Goal: Navigation & Orientation: Find specific page/section

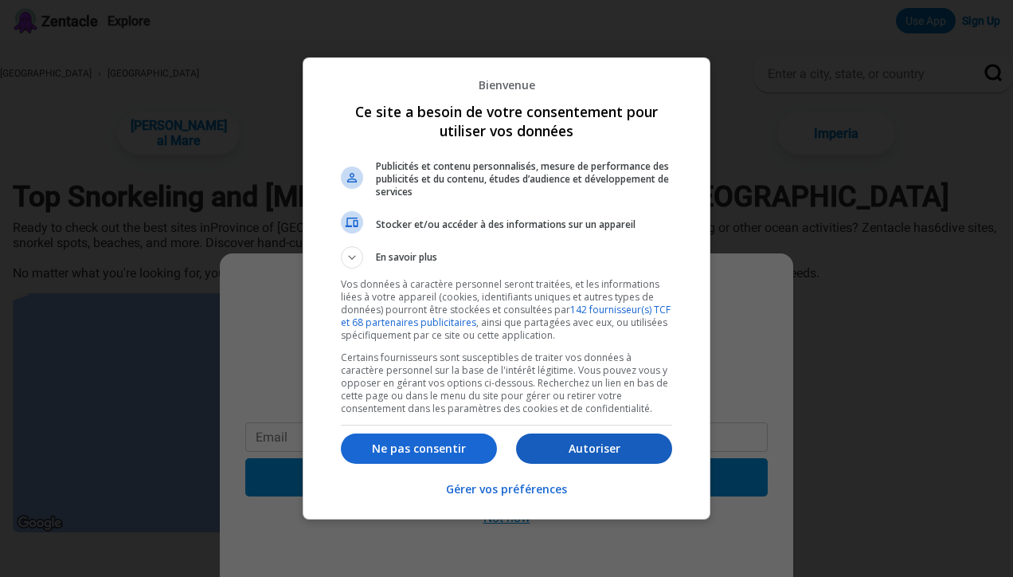
click at [582, 455] on p "Autoriser" at bounding box center [594, 448] width 156 height 16
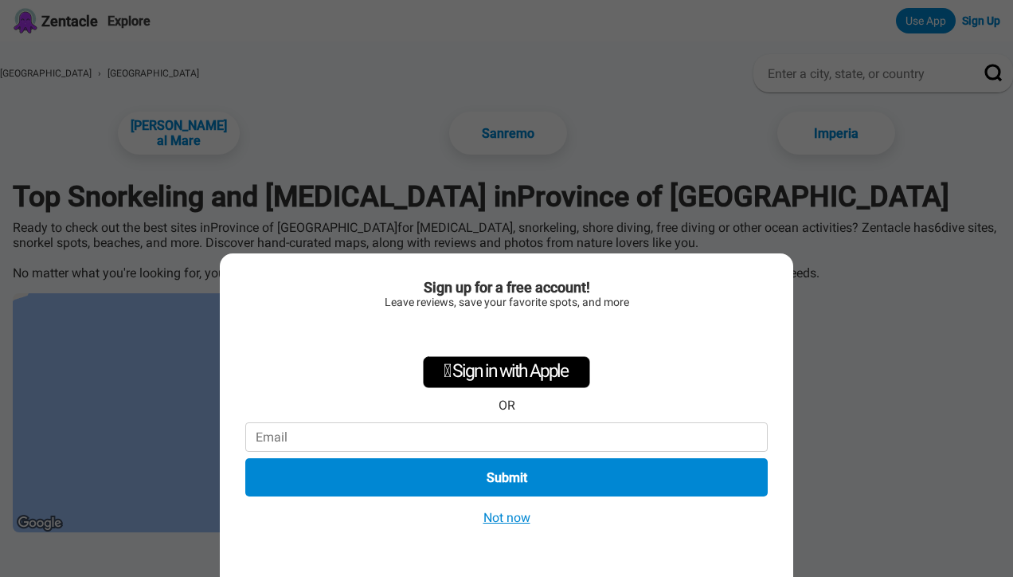
click at [501, 514] on button "Not now" at bounding box center [507, 517] width 57 height 17
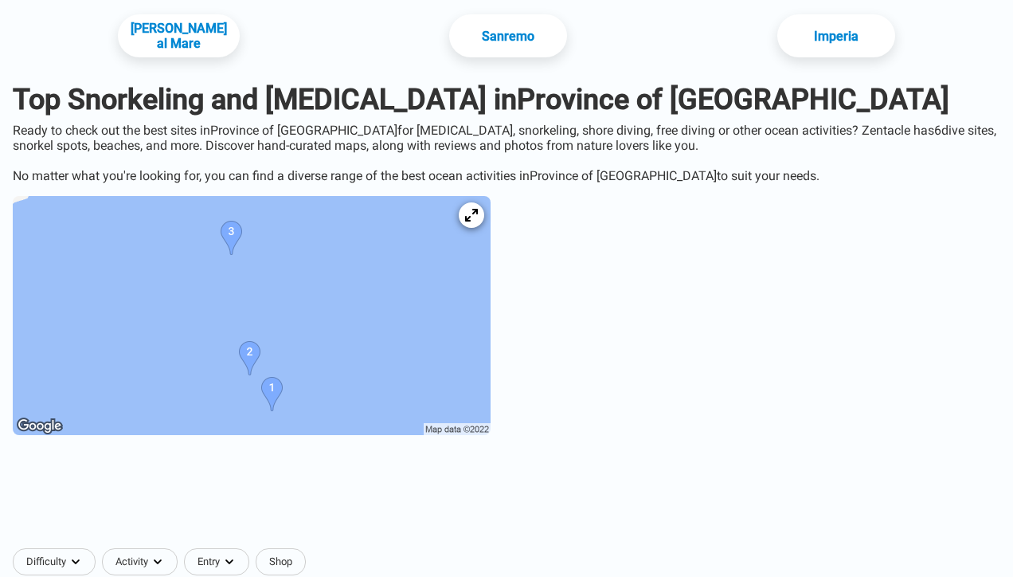
scroll to position [100, 0]
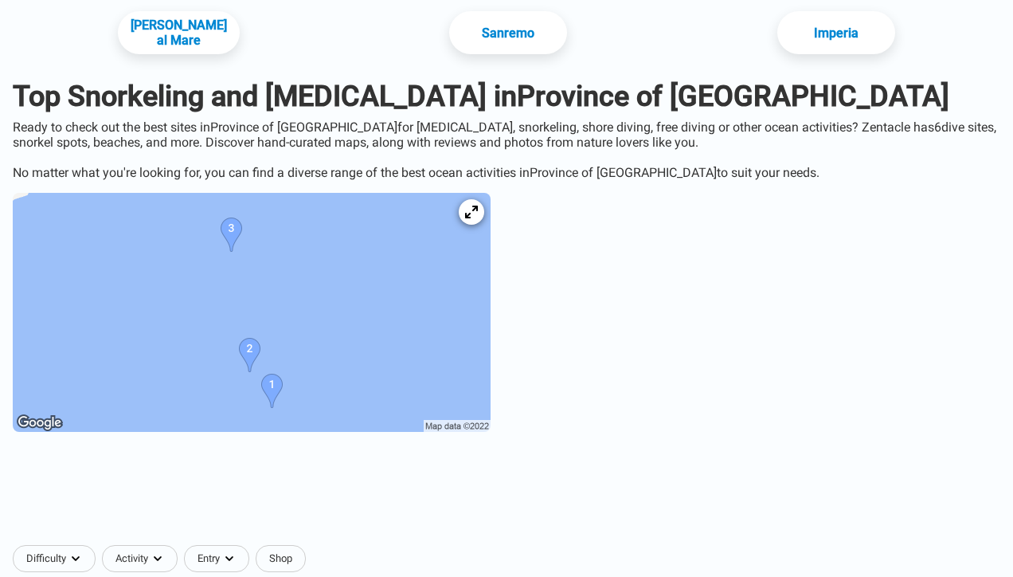
click at [432, 295] on img at bounding box center [252, 312] width 478 height 239
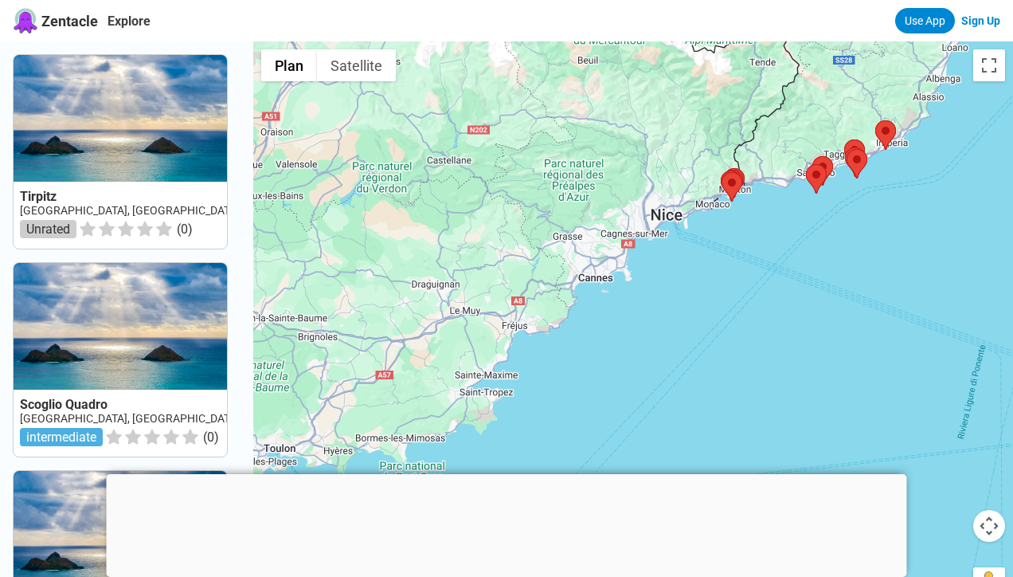
drag, startPoint x: 620, startPoint y: 382, endPoint x: 835, endPoint y: 210, distance: 275.4
click at [835, 210] on div at bounding box center [633, 329] width 760 height 577
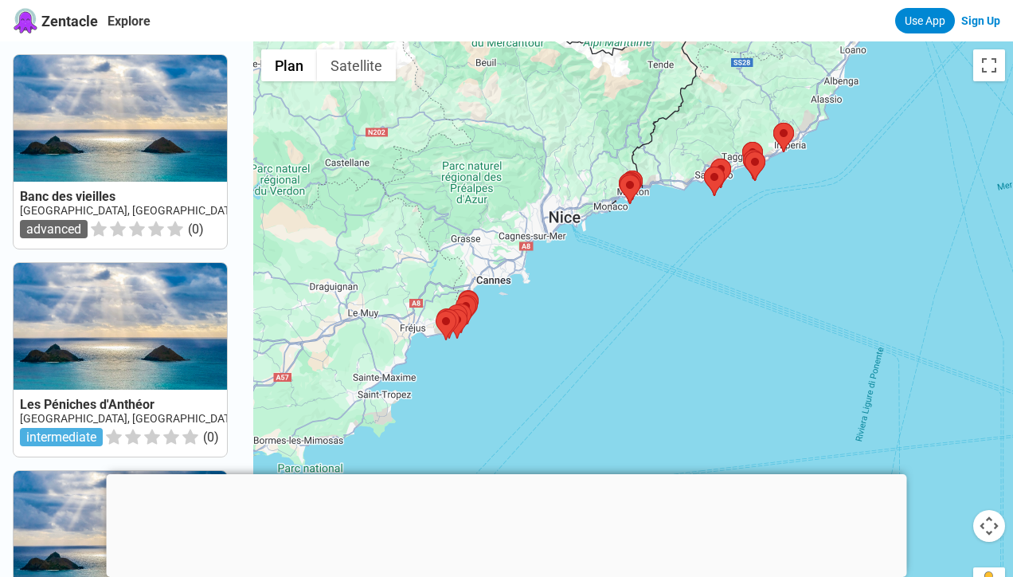
drag, startPoint x: 604, startPoint y: 377, endPoint x: 291, endPoint y: 474, distance: 326.7
click at [292, 473] on div at bounding box center [633, 329] width 760 height 577
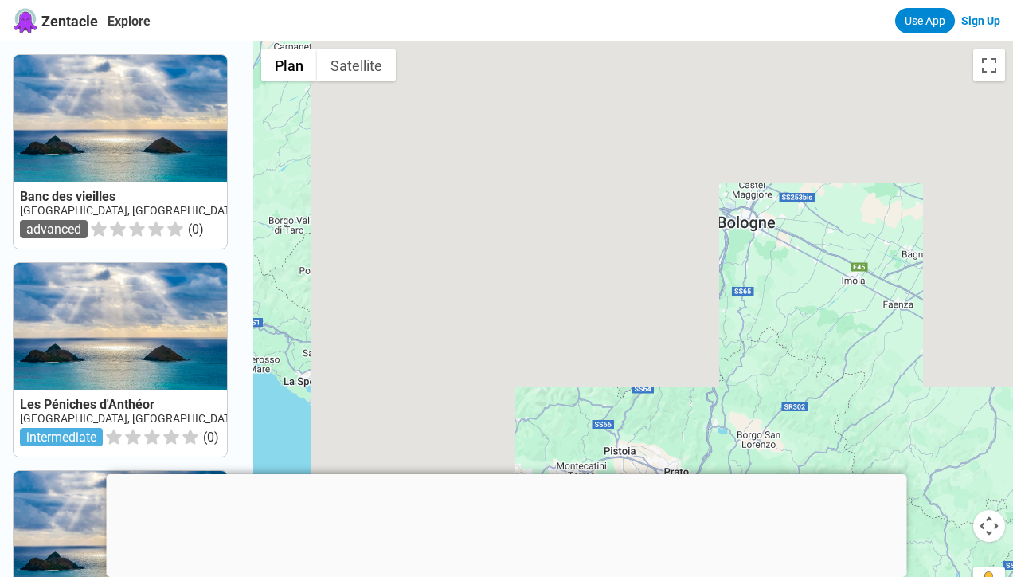
click at [436, 358] on div at bounding box center [633, 329] width 760 height 577
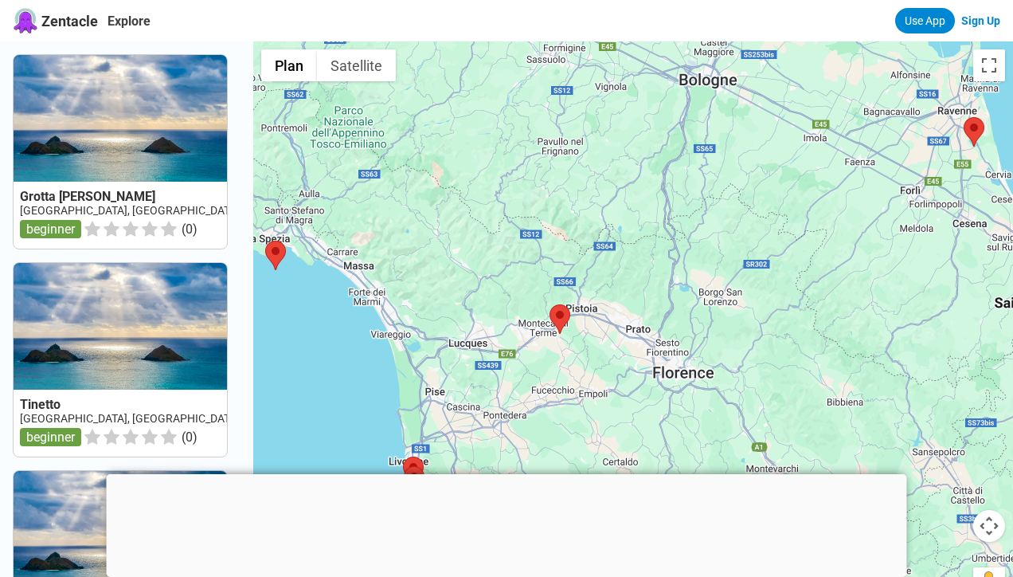
drag, startPoint x: 522, startPoint y: 413, endPoint x: 487, endPoint y: 243, distance: 173.0
click at [488, 242] on div at bounding box center [633, 329] width 760 height 577
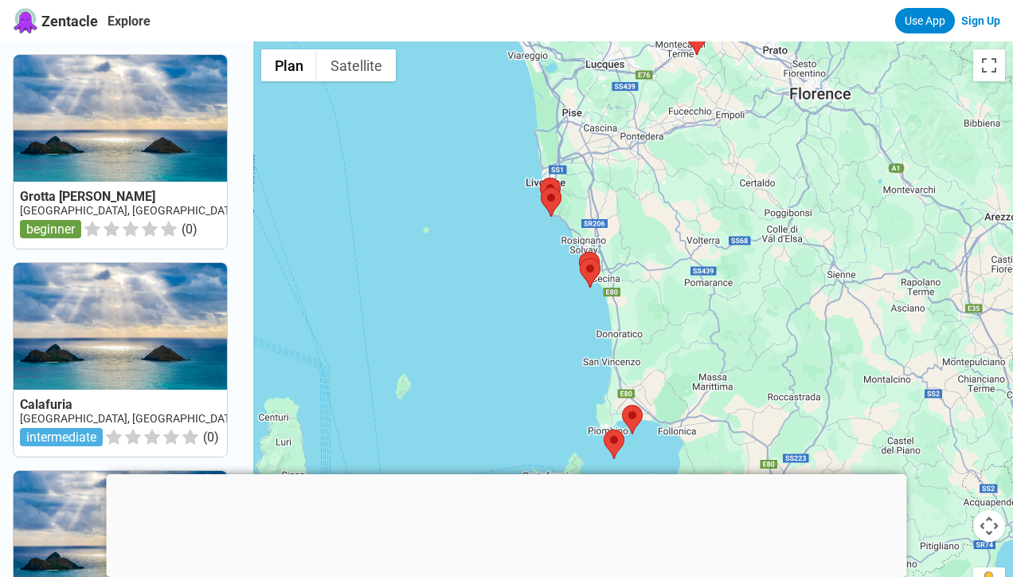
drag, startPoint x: 499, startPoint y: 354, endPoint x: 655, endPoint y: 94, distance: 303.6
click at [655, 94] on div at bounding box center [633, 329] width 760 height 577
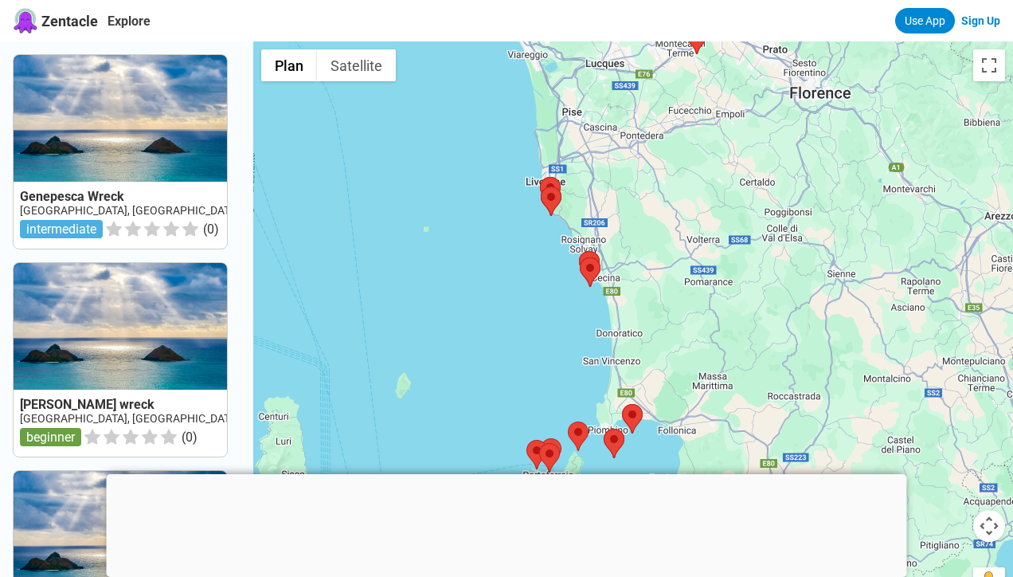
drag, startPoint x: 598, startPoint y: 197, endPoint x: 687, endPoint y: 289, distance: 128.4
click at [686, 287] on div at bounding box center [633, 329] width 760 height 577
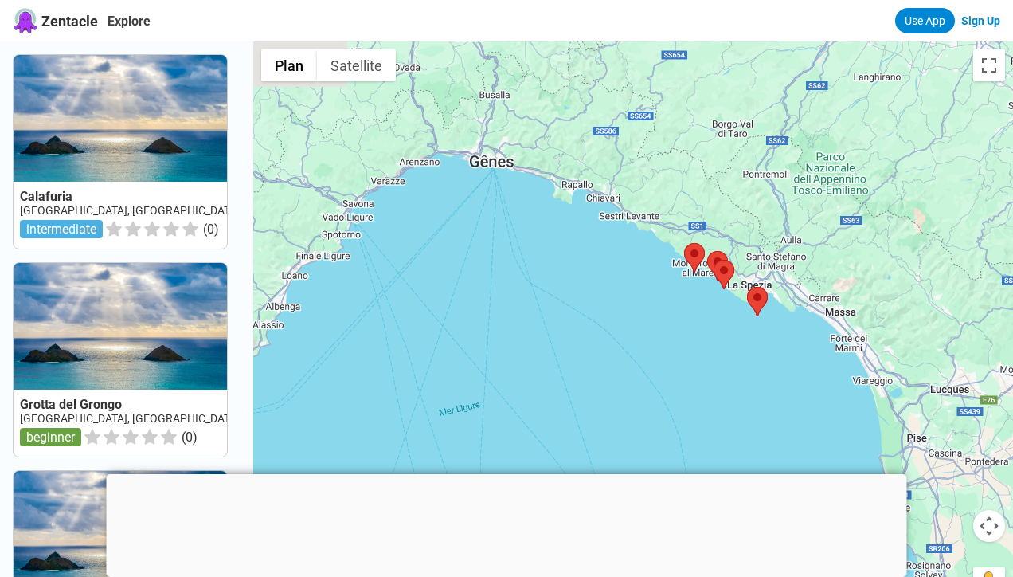
drag, startPoint x: 469, startPoint y: 197, endPoint x: 659, endPoint y: 346, distance: 241.0
click at [659, 346] on div at bounding box center [633, 329] width 760 height 577
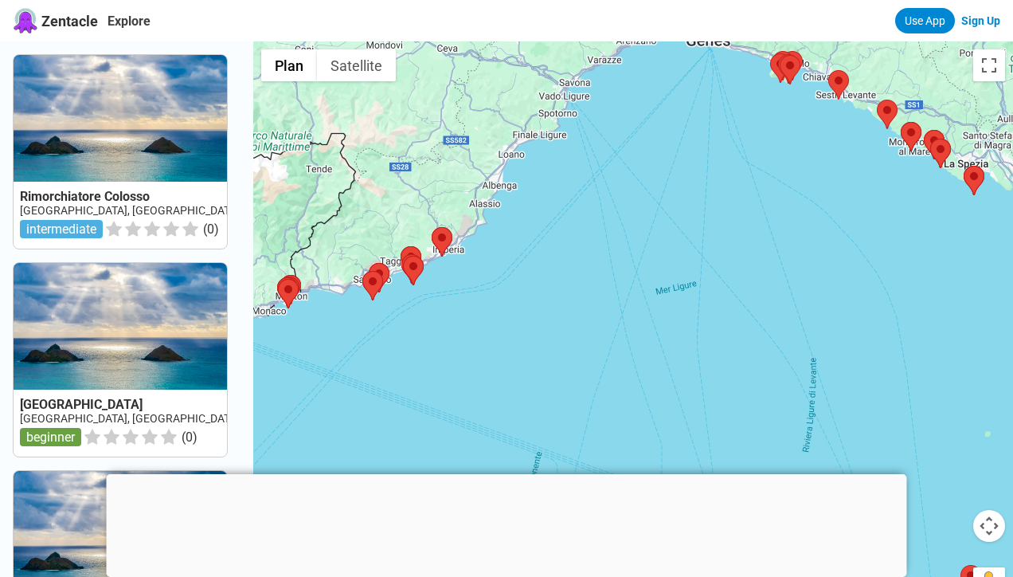
drag, startPoint x: 514, startPoint y: 244, endPoint x: 754, endPoint y: 92, distance: 284.6
click at [754, 92] on div at bounding box center [633, 329] width 760 height 577
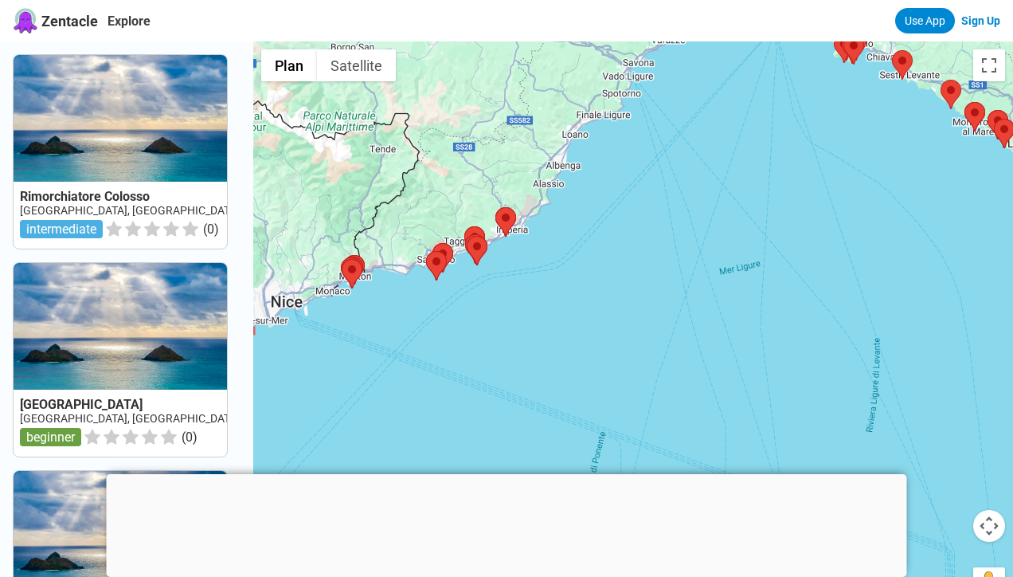
click at [556, 256] on div at bounding box center [633, 329] width 760 height 577
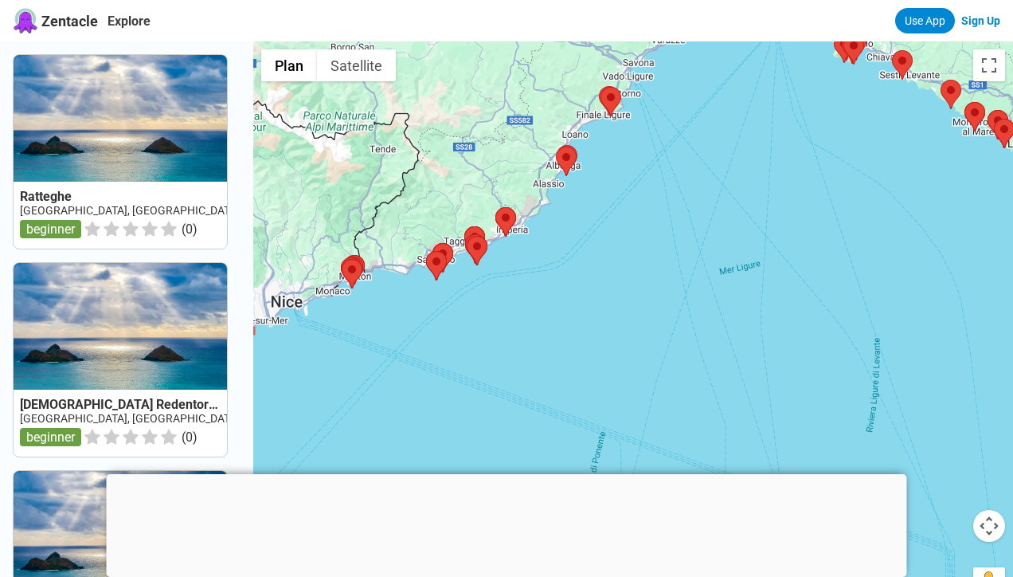
click at [556, 256] on div at bounding box center [633, 329] width 760 height 577
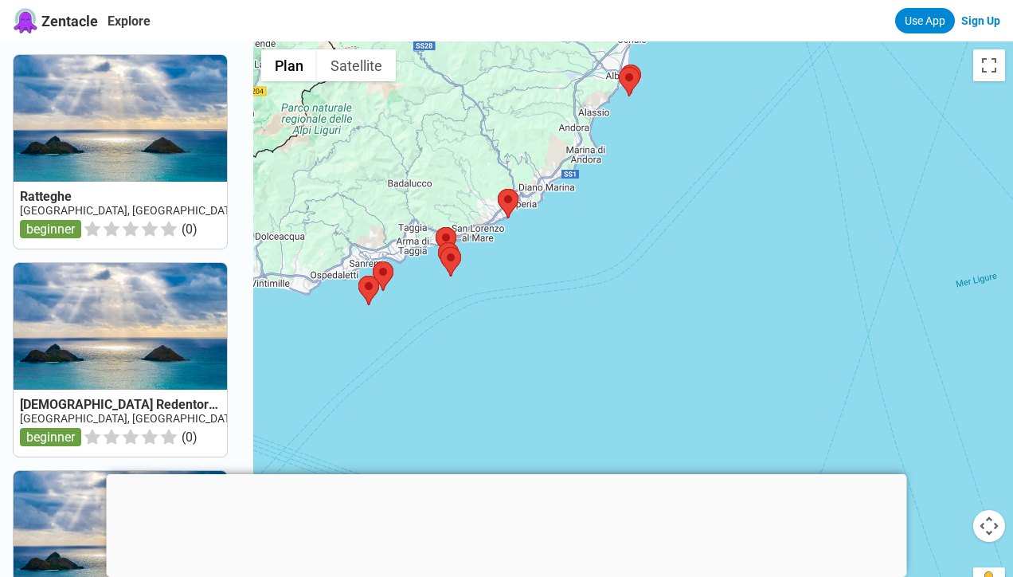
drag, startPoint x: 485, startPoint y: 288, endPoint x: 582, endPoint y: 295, distance: 97.4
click at [582, 295] on div at bounding box center [633, 329] width 760 height 577
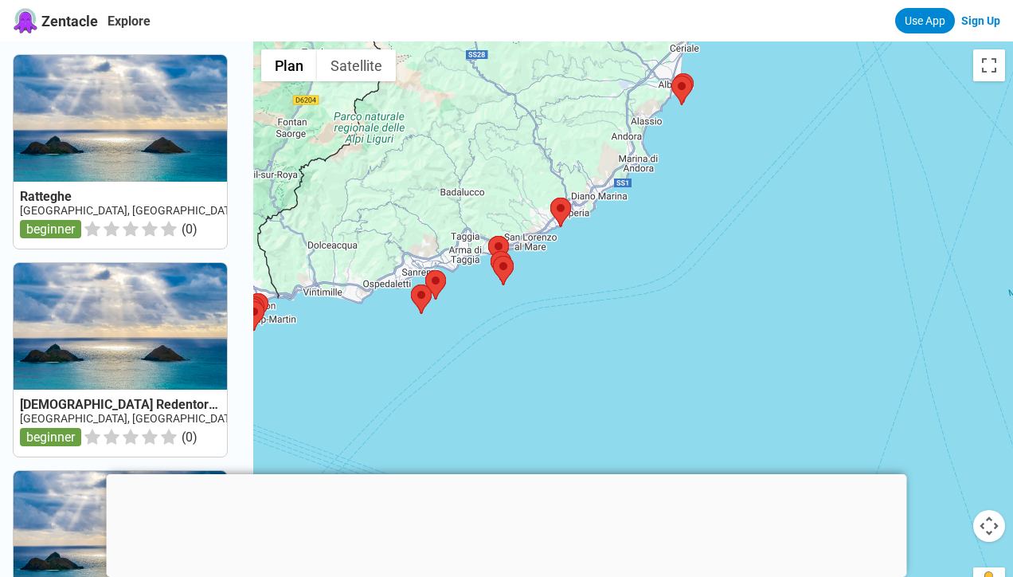
click at [565, 295] on div at bounding box center [633, 329] width 760 height 577
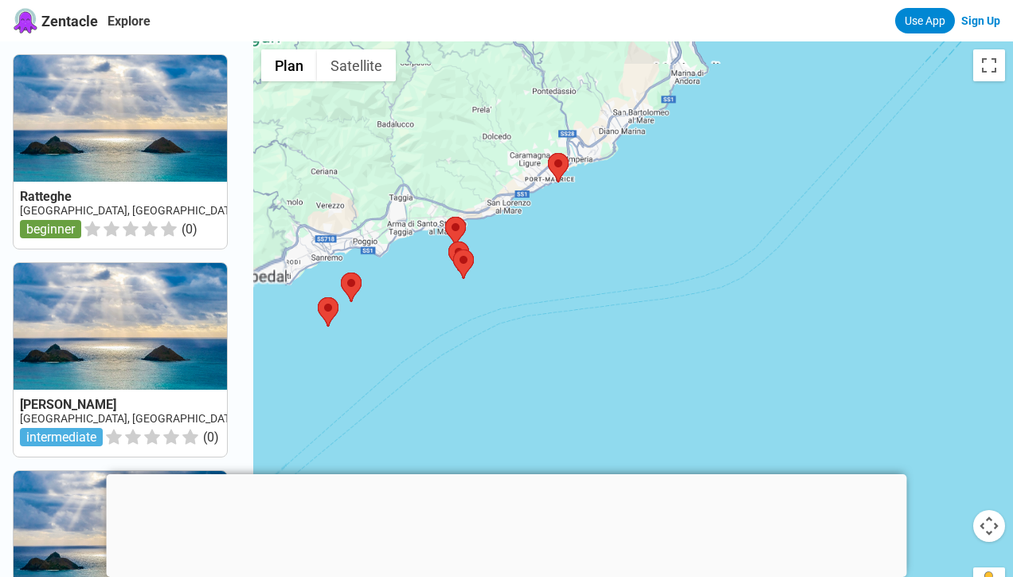
click at [565, 295] on div at bounding box center [633, 329] width 760 height 577
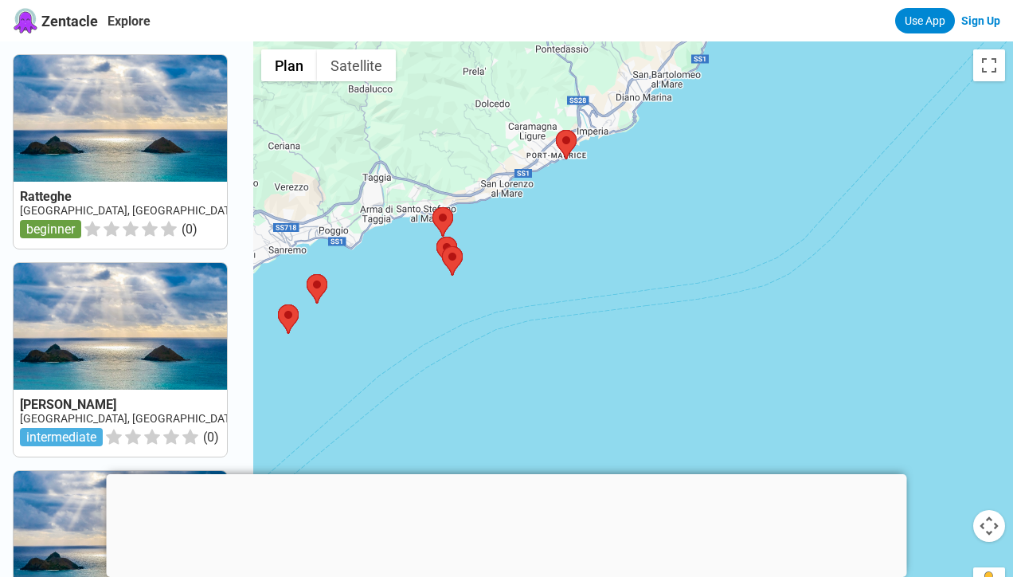
drag, startPoint x: 530, startPoint y: 284, endPoint x: 635, endPoint y: 286, distance: 104.3
click at [635, 287] on div at bounding box center [633, 329] width 760 height 577
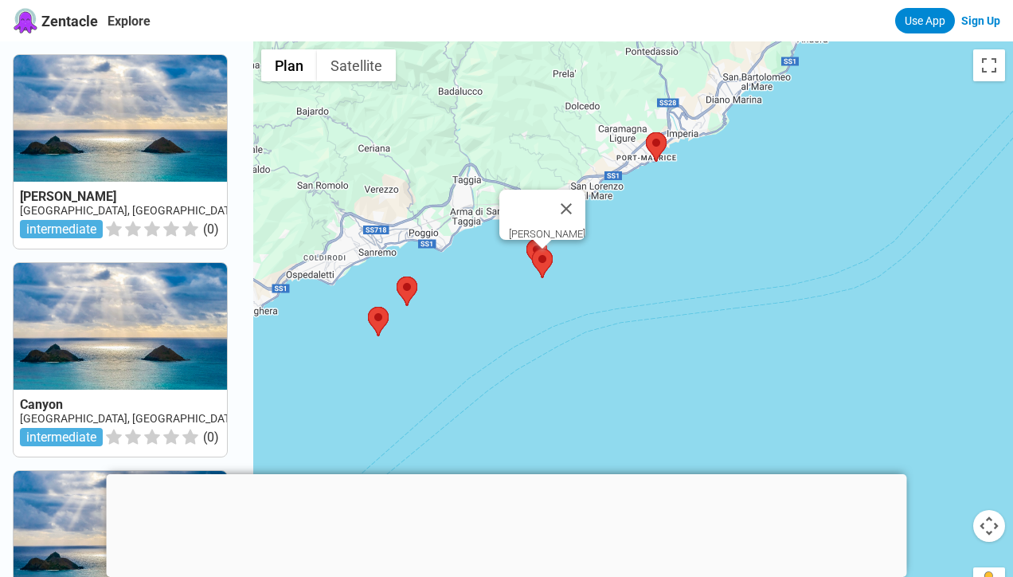
click at [532, 248] on area at bounding box center [532, 248] width 0 height 0
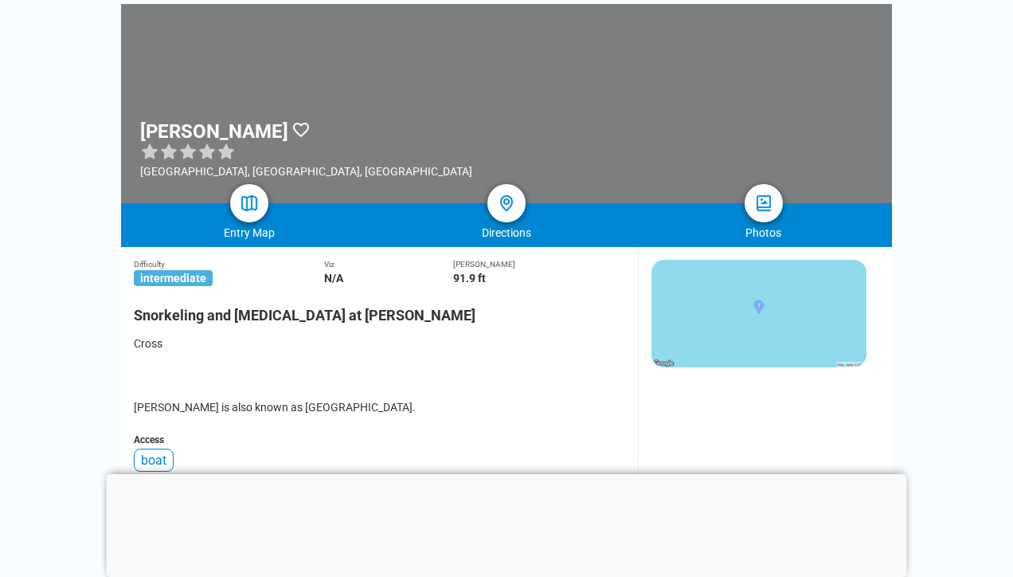
scroll to position [97, 0]
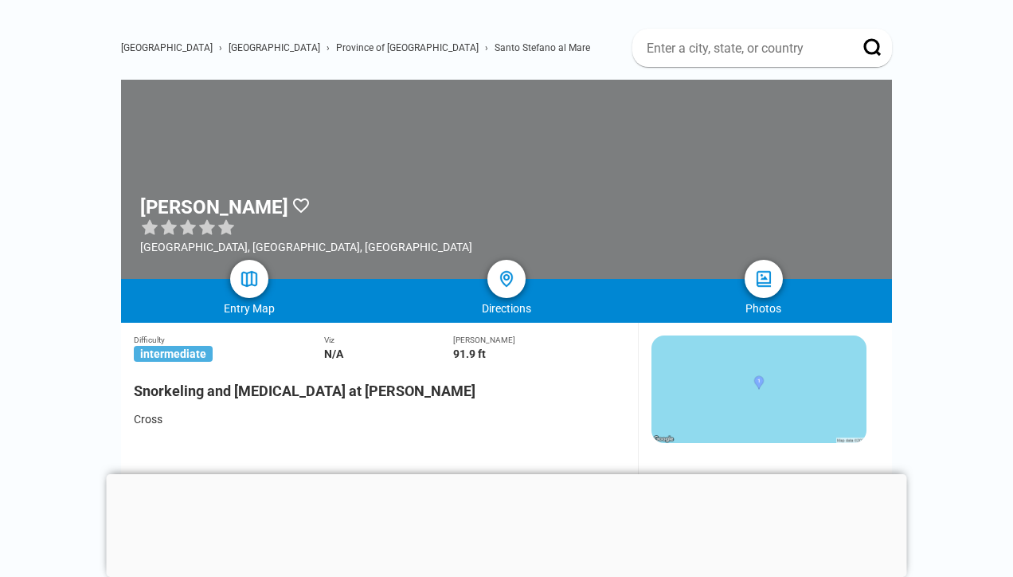
click at [729, 205] on div at bounding box center [506, 179] width 771 height 199
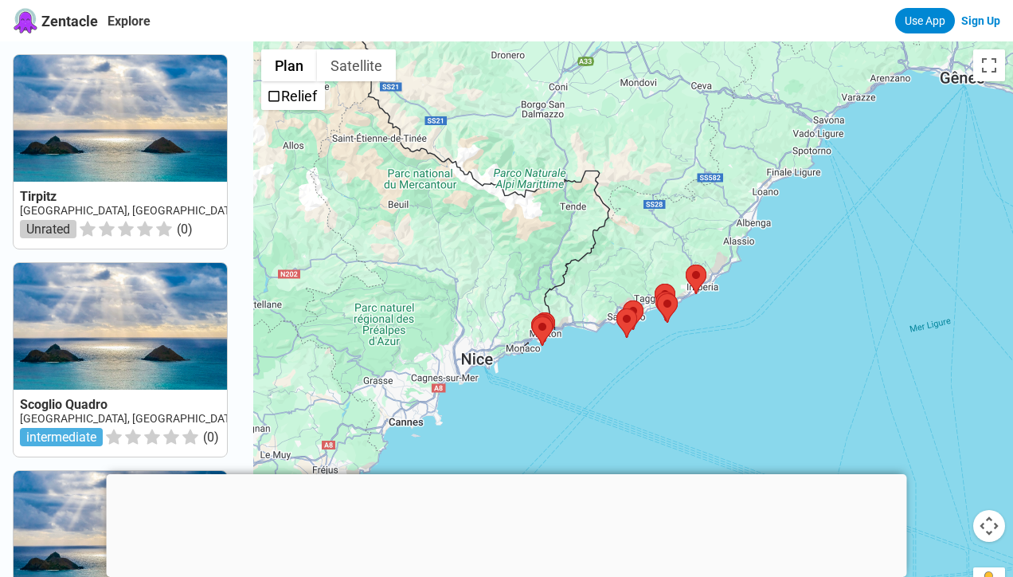
click at [582, 350] on div at bounding box center [633, 329] width 760 height 577
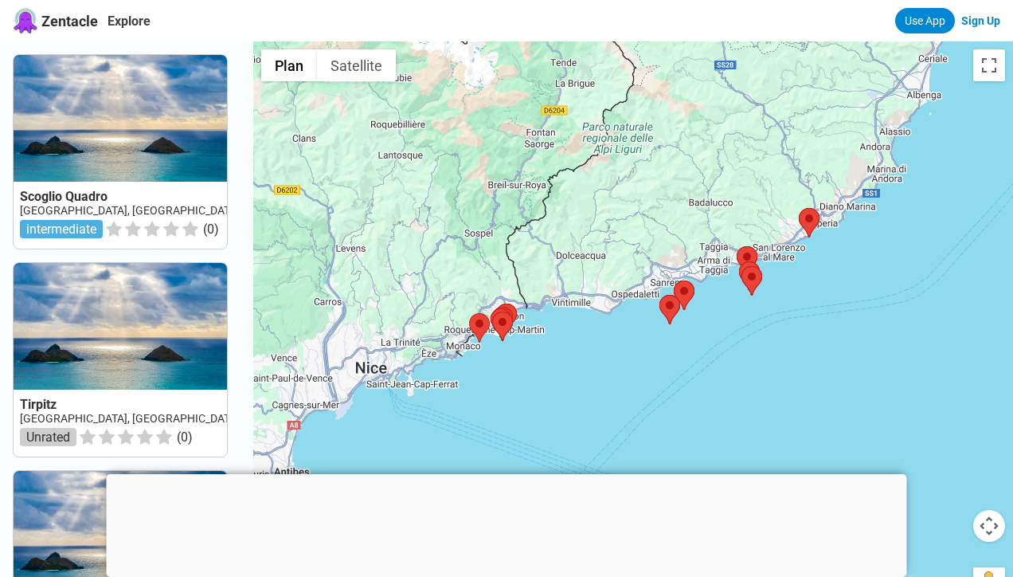
click at [581, 338] on div at bounding box center [633, 329] width 760 height 577
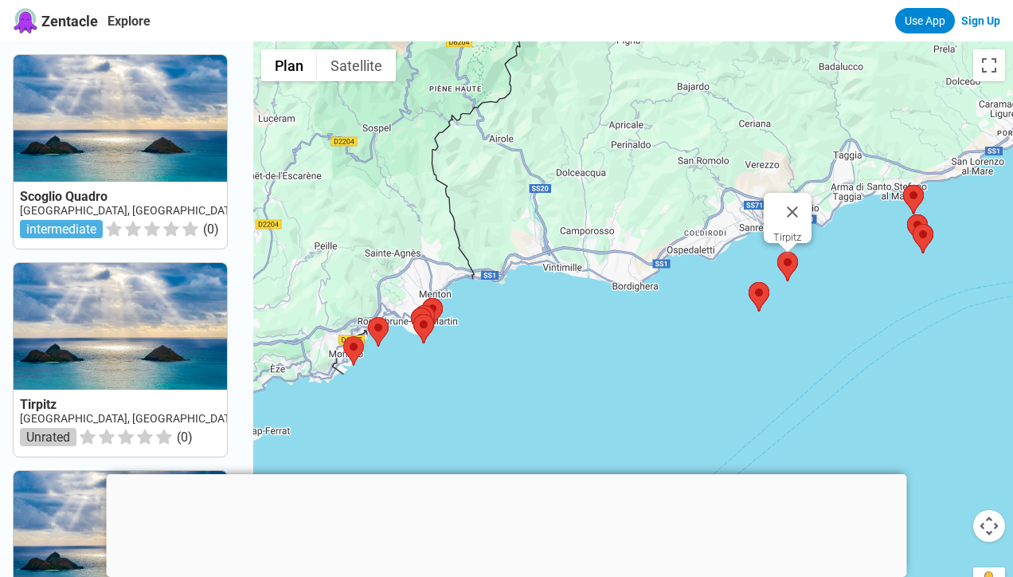
click at [777, 252] on area at bounding box center [777, 252] width 0 height 0
